Goal: Find specific page/section: Find specific page/section

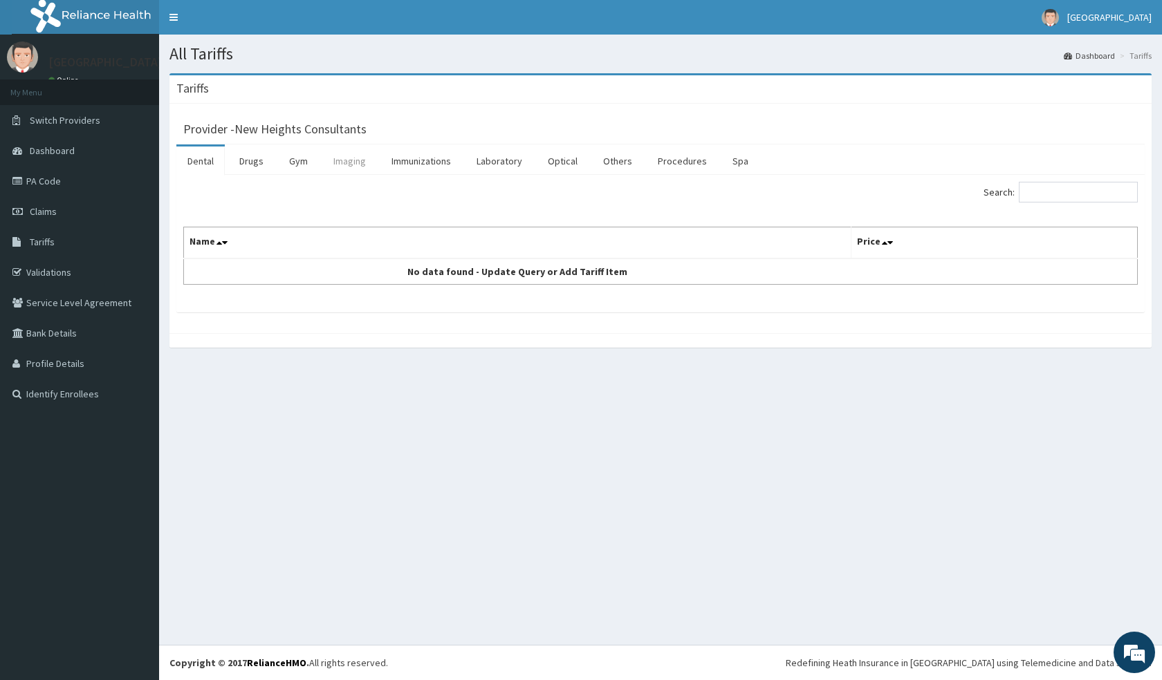
click at [343, 164] on link "Imaging" at bounding box center [349, 161] width 55 height 29
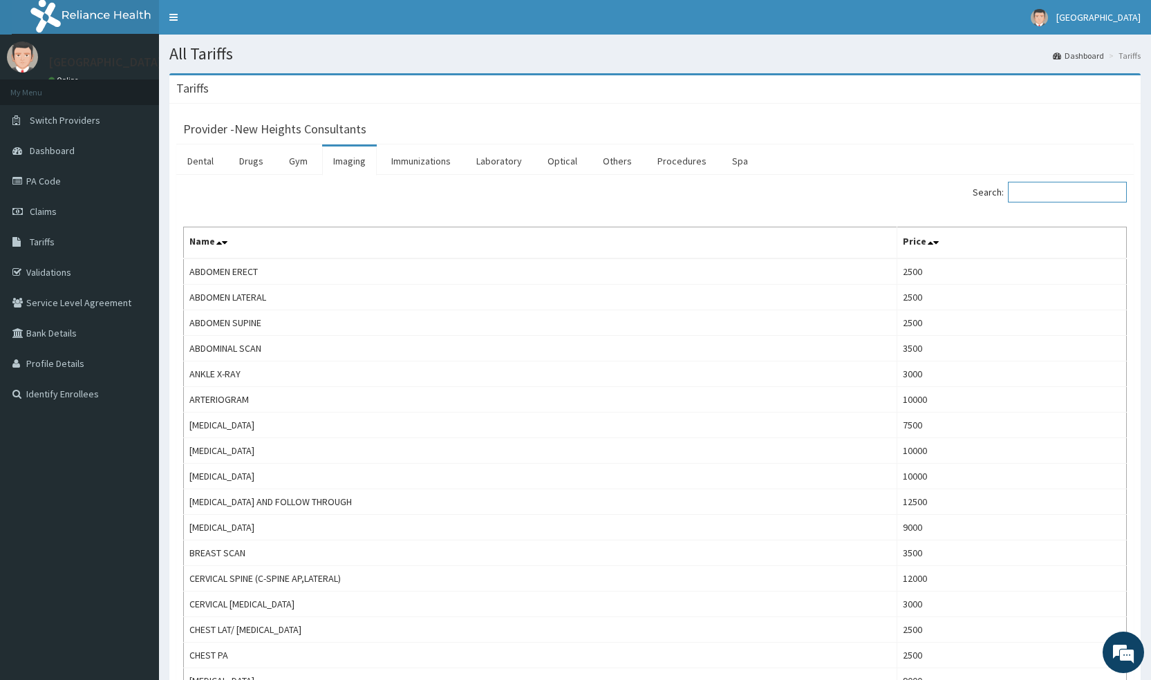
click at [1056, 189] on input "Search:" at bounding box center [1067, 192] width 119 height 21
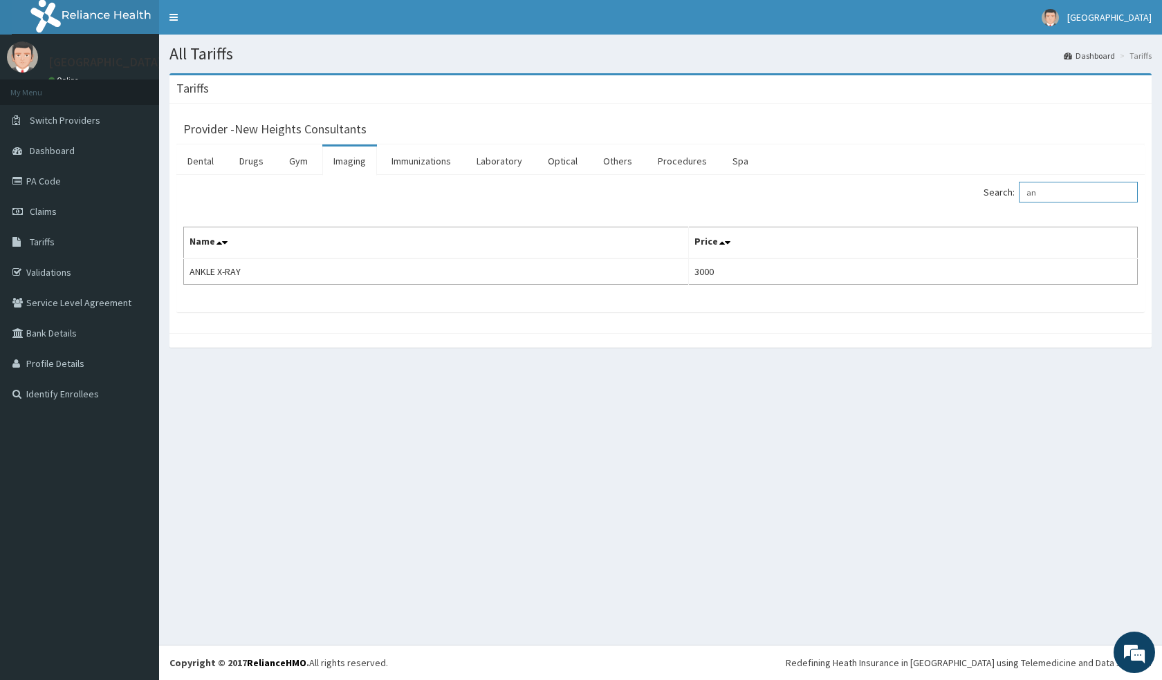
type input "a"
type input "u"
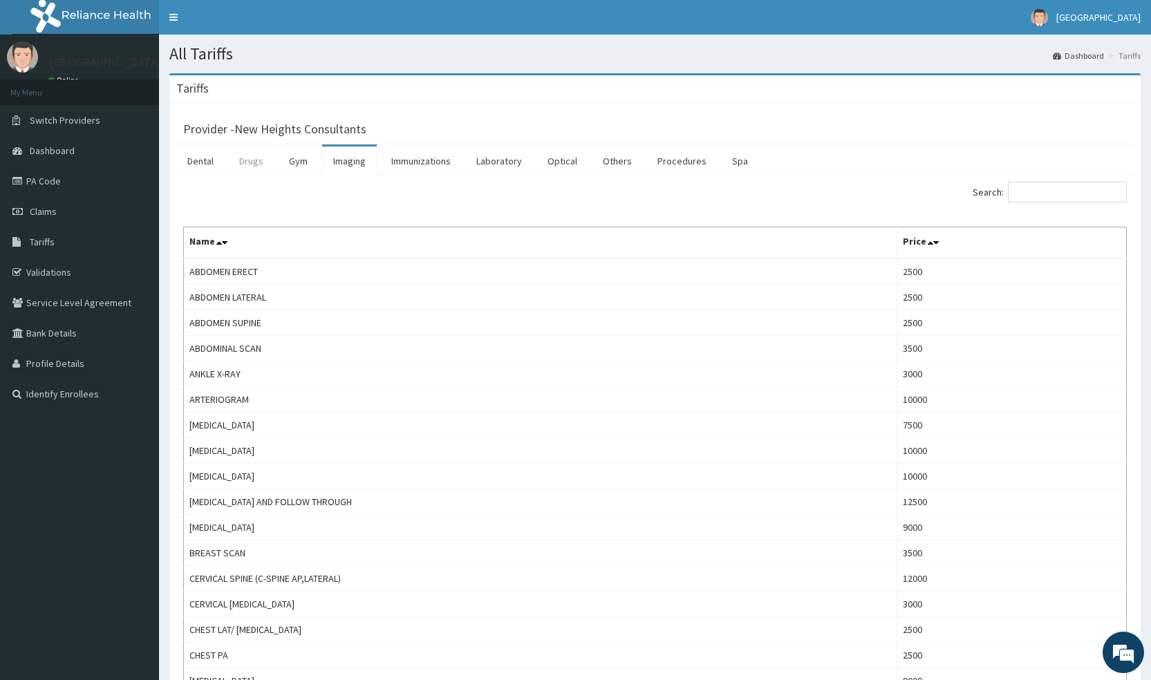
click at [239, 156] on link "Drugs" at bounding box center [251, 161] width 46 height 29
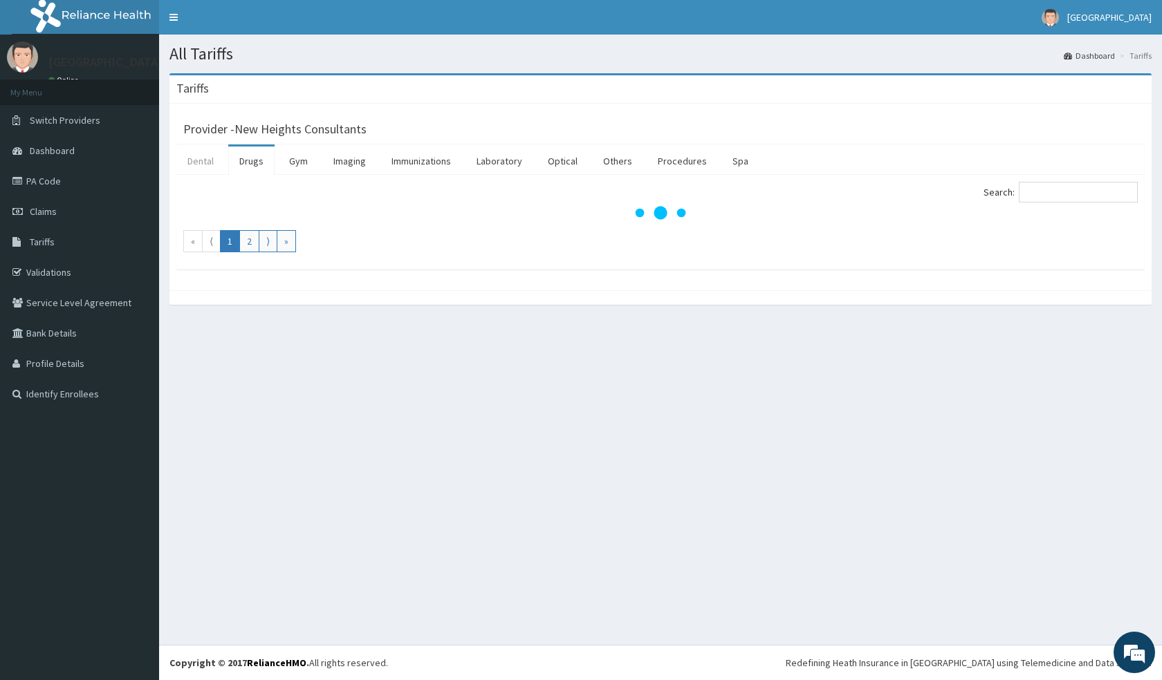
click at [204, 163] on link "Dental" at bounding box center [200, 161] width 48 height 29
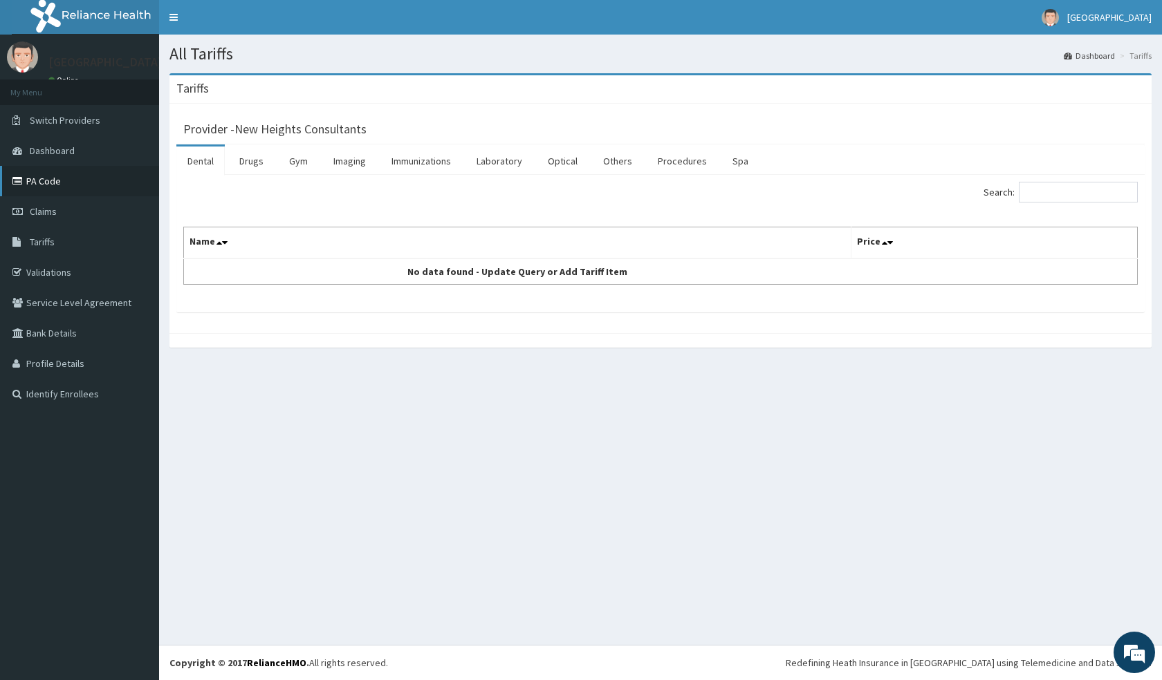
click at [62, 183] on link "PA Code" at bounding box center [79, 181] width 159 height 30
